Goal: Navigation & Orientation: Understand site structure

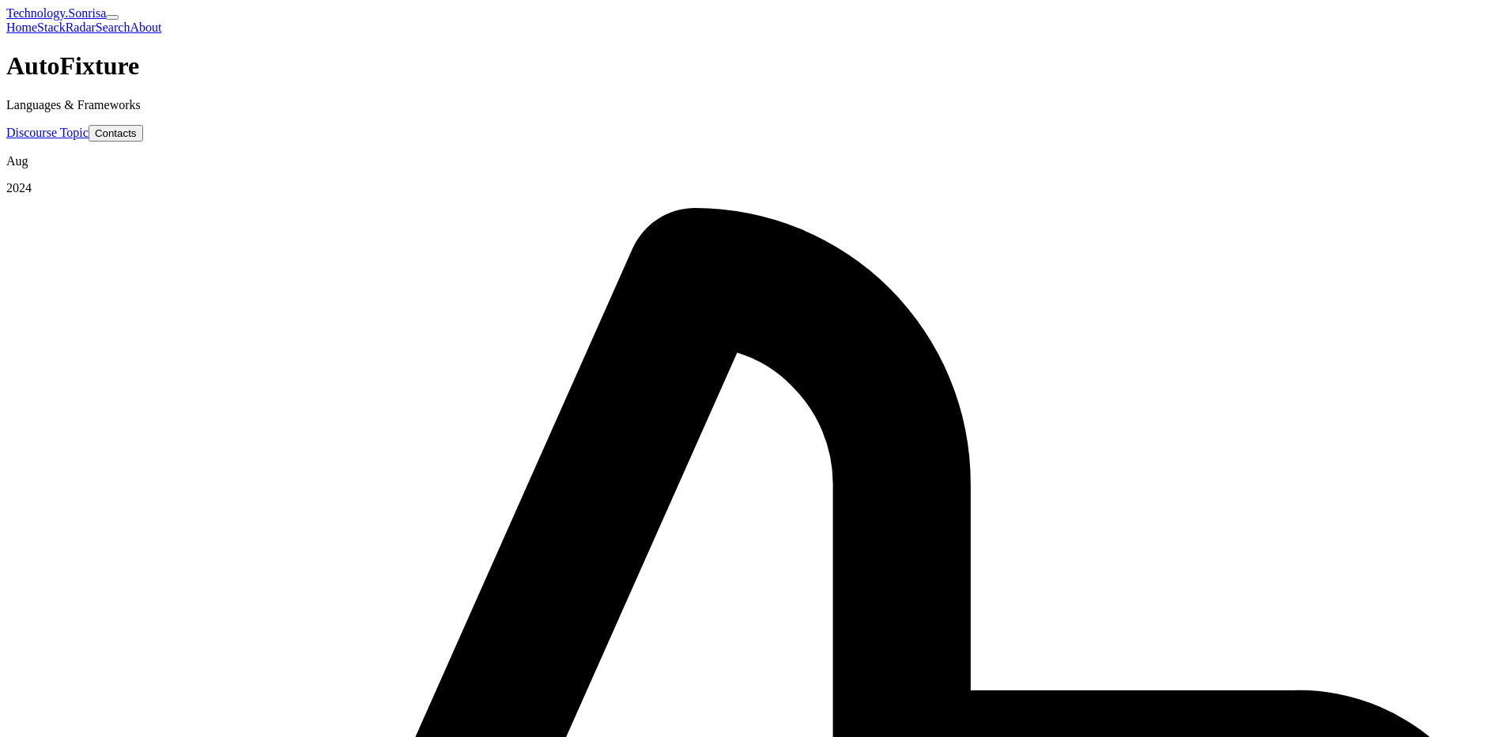
click at [106, 20] on link "Technology.Sonrisa" at bounding box center [56, 12] width 100 height 13
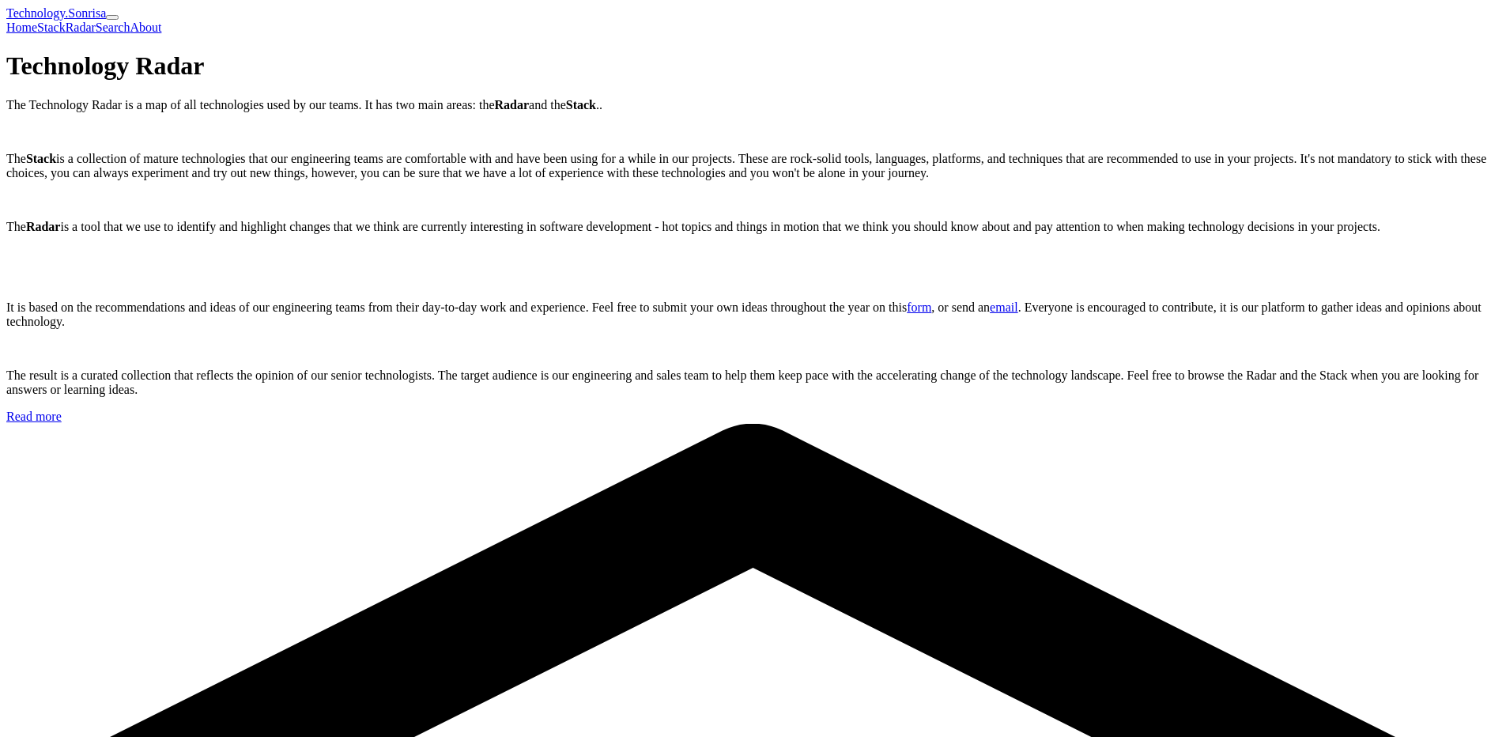
click at [96, 21] on link "Radar" at bounding box center [81, 27] width 30 height 13
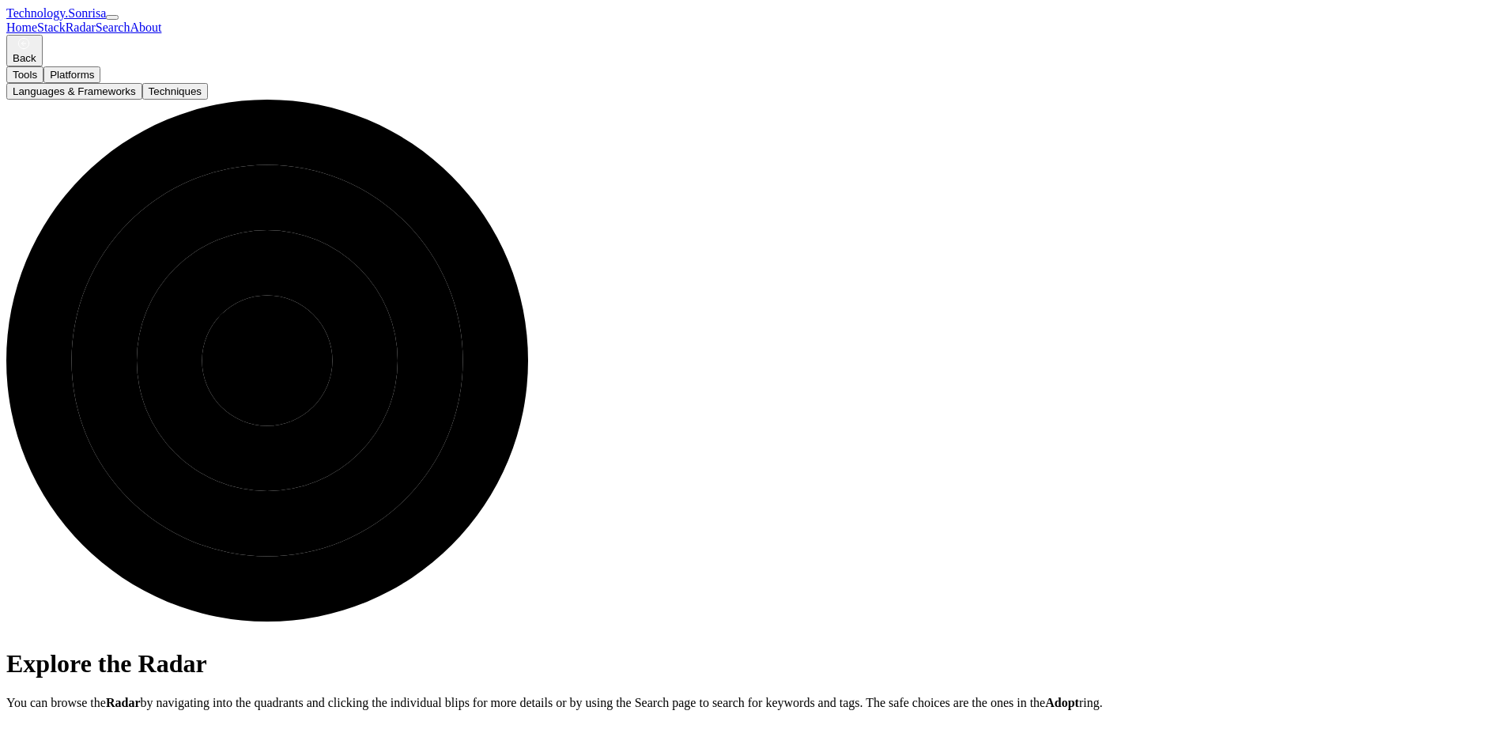
scroll to position [62, 0]
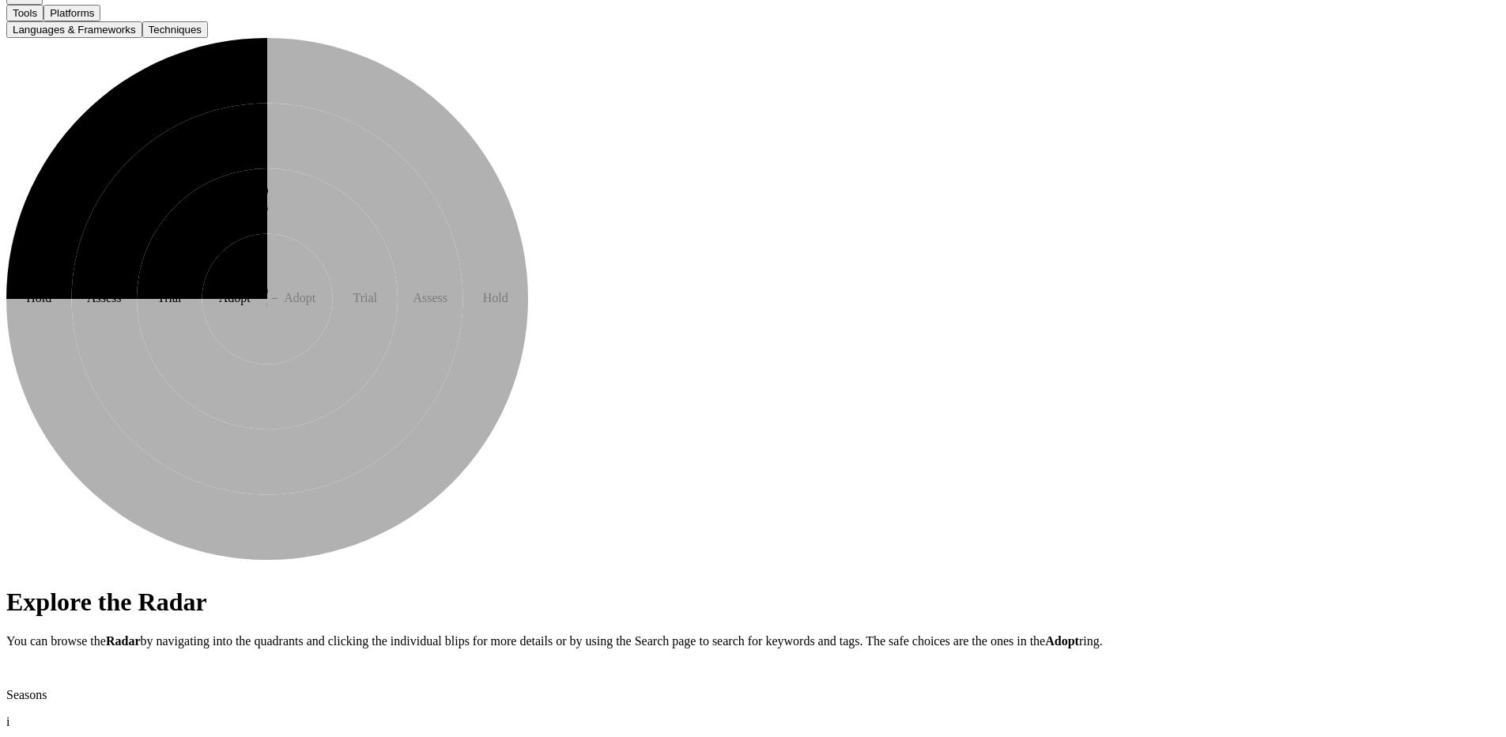
click at [268, 300] on icon at bounding box center [170, 202] width 196 height 196
